Goal: Task Accomplishment & Management: Manage account settings

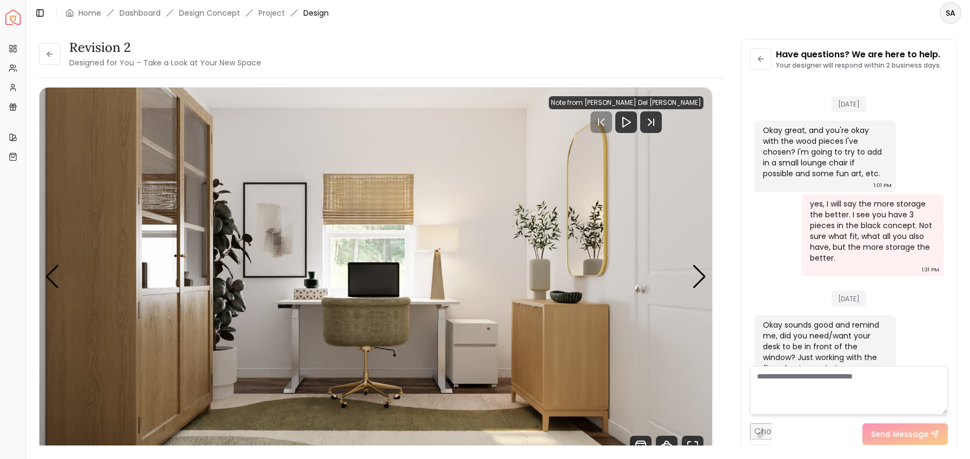
scroll to position [2051, 0]
